Goal: Task Accomplishment & Management: Use online tool/utility

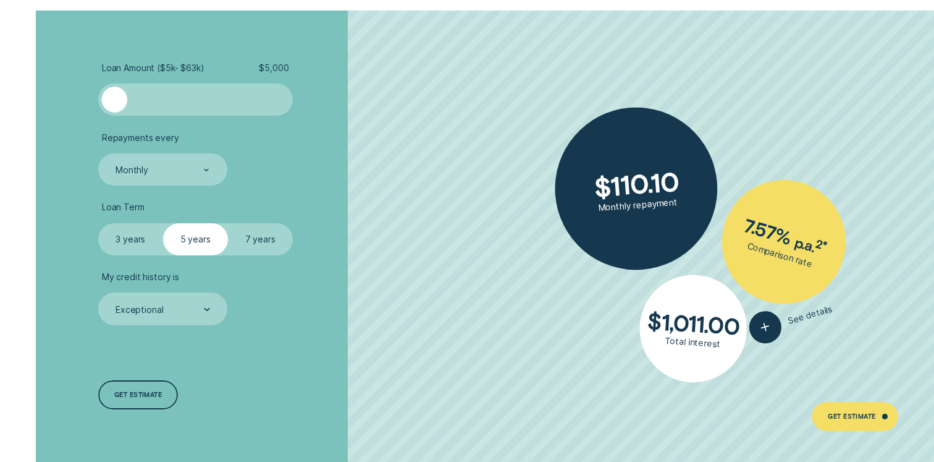
scroll to position [2276, 0]
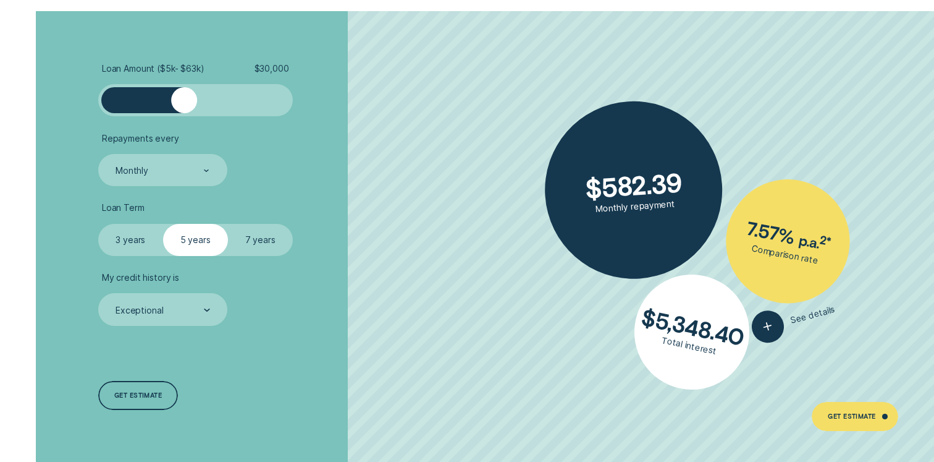
drag, startPoint x: 116, startPoint y: 106, endPoint x: 184, endPoint y: 112, distance: 68.2
click at [184, 112] on div at bounding box center [184, 100] width 26 height 26
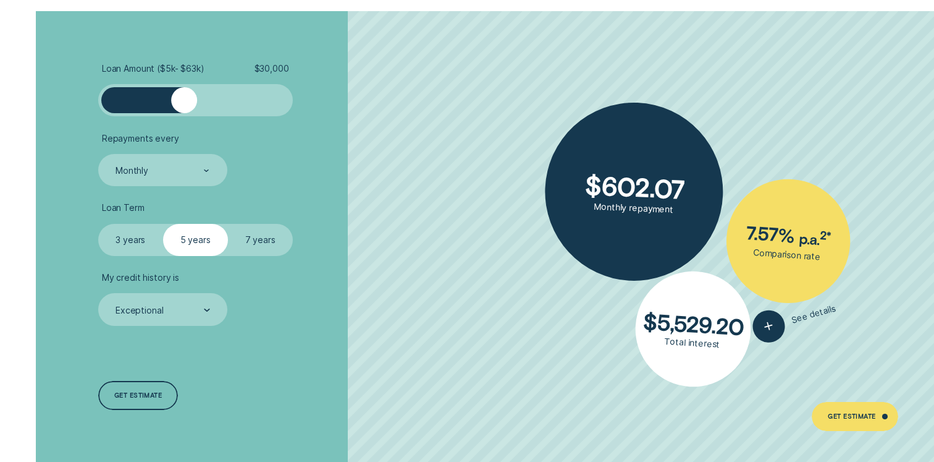
click at [137, 240] on label "3 years" at bounding box center [130, 240] width 65 height 33
click at [98, 224] on input "3 years" at bounding box center [98, 224] width 0 height 0
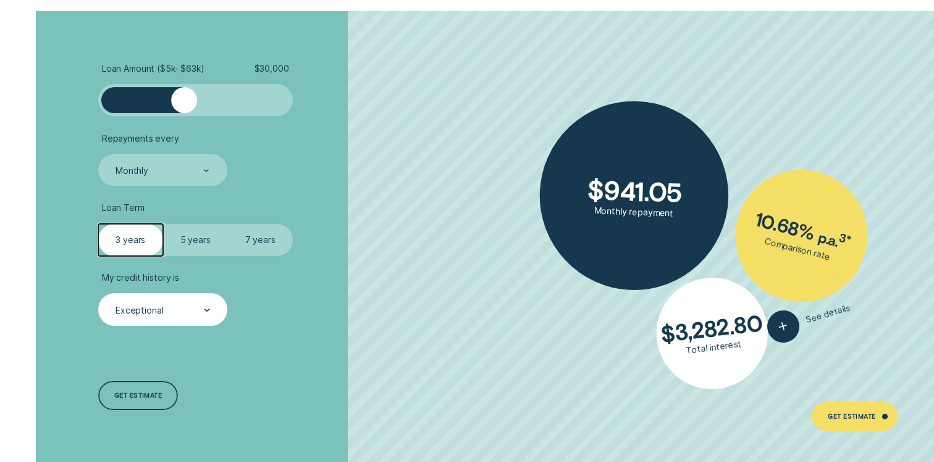
click at [185, 319] on div "Exceptional" at bounding box center [162, 309] width 129 height 33
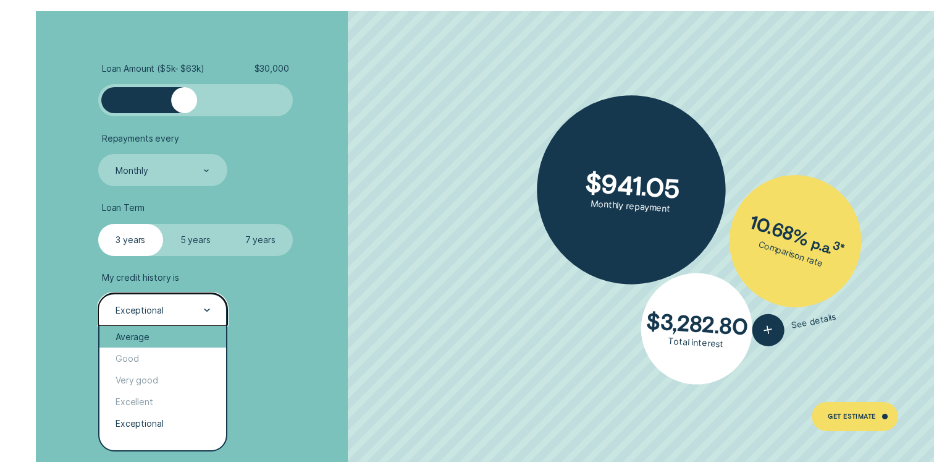
click at [154, 337] on div "Average" at bounding box center [162, 337] width 127 height 22
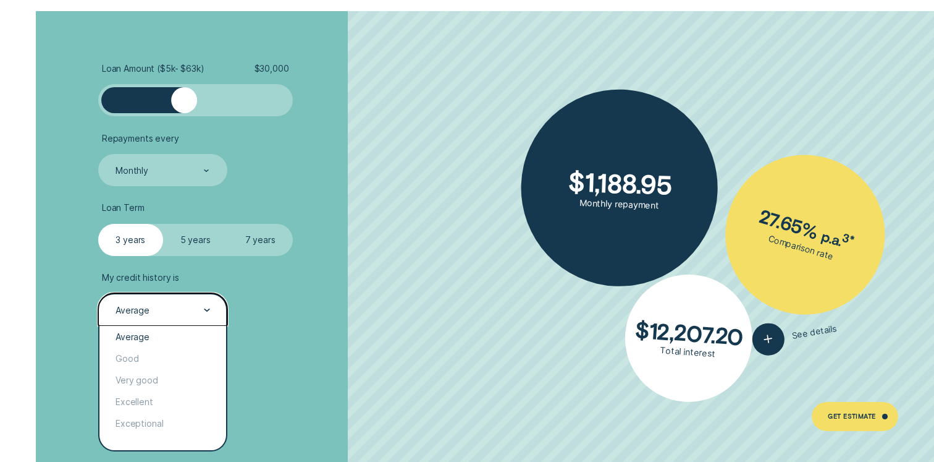
click at [184, 310] on div "Average" at bounding box center [162, 310] width 96 height 12
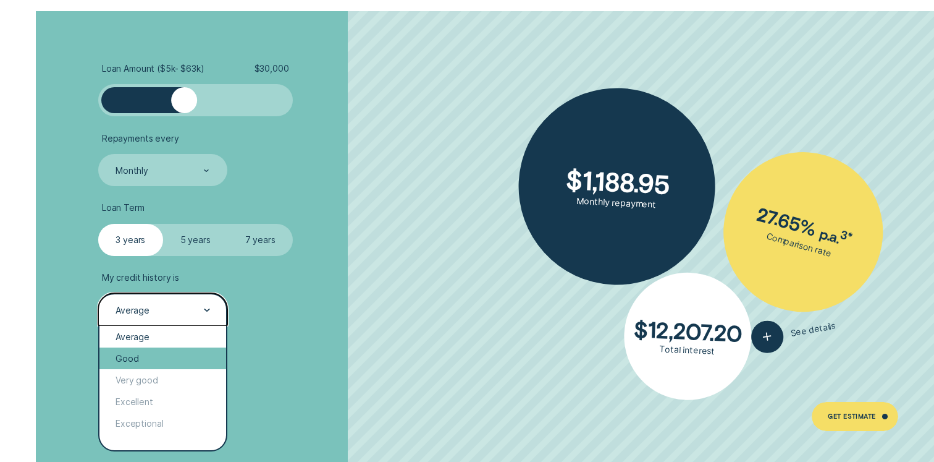
click at [151, 362] on div "Good" at bounding box center [162, 358] width 127 height 22
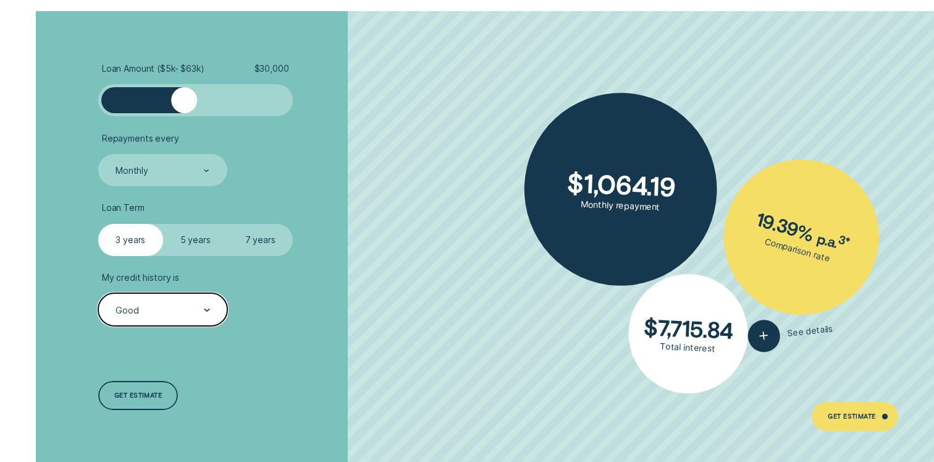
click at [184, 310] on div "Good" at bounding box center [162, 310] width 96 height 12
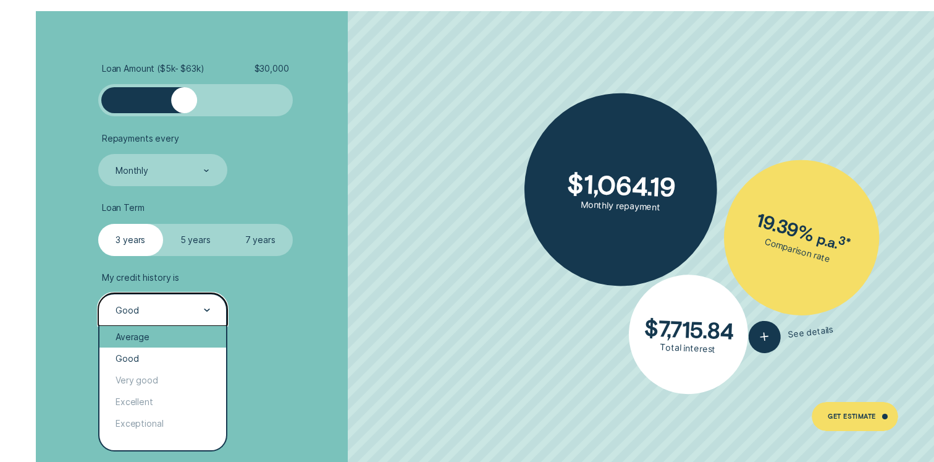
click at [150, 334] on div "Average" at bounding box center [162, 337] width 127 height 22
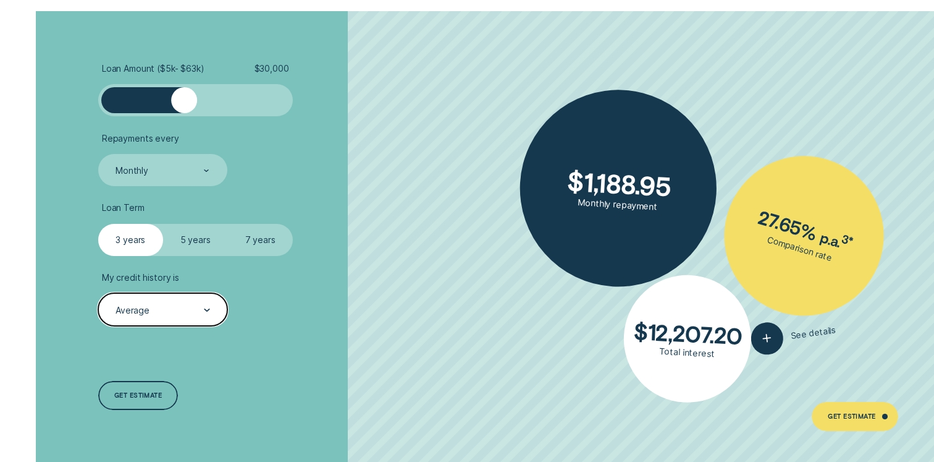
click at [182, 308] on div "Average" at bounding box center [162, 310] width 96 height 12
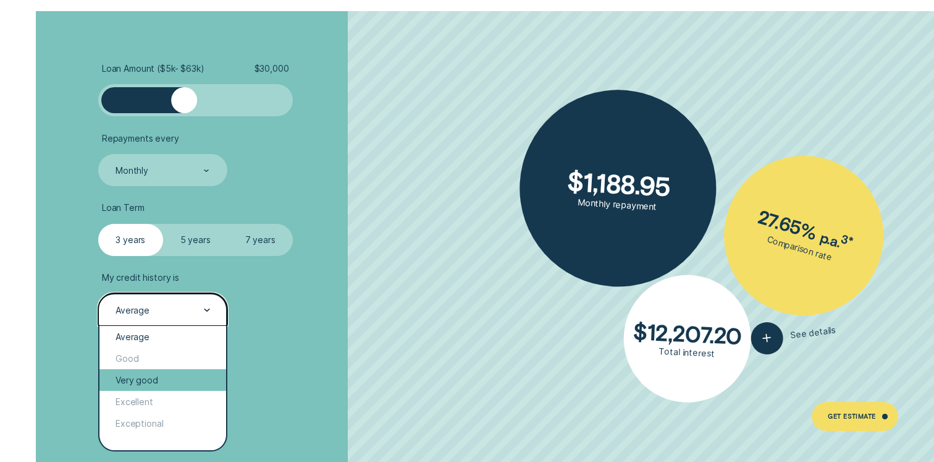
click at [137, 379] on div "Very good" at bounding box center [162, 380] width 127 height 22
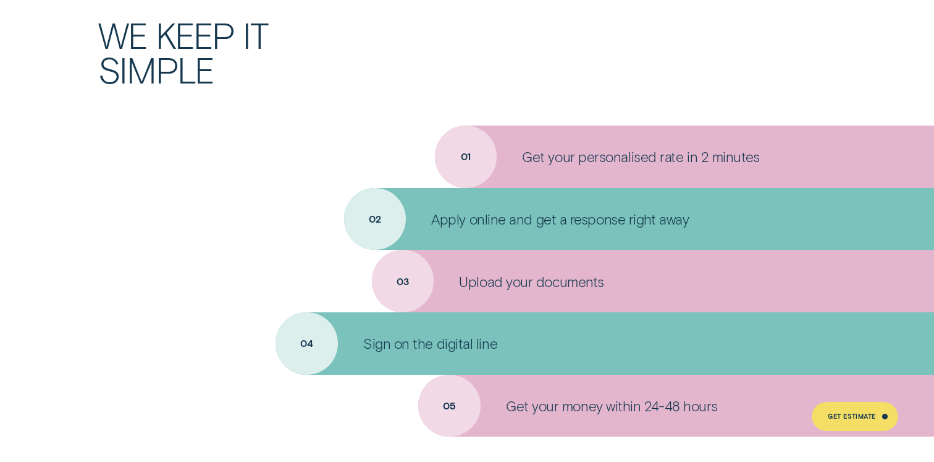
scroll to position [3837, 0]
